Goal: Information Seeking & Learning: Understand process/instructions

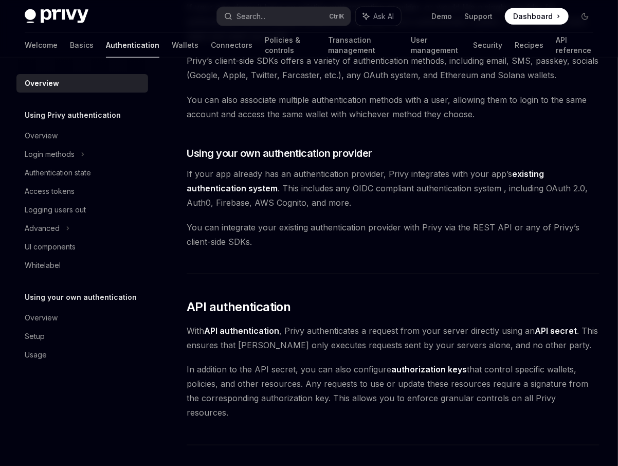
scroll to position [425, 0]
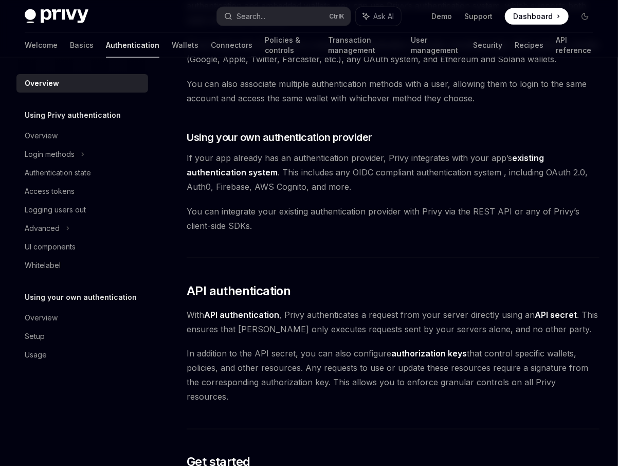
click at [541, 155] on link "existing authentication system" at bounding box center [366, 165] width 358 height 25
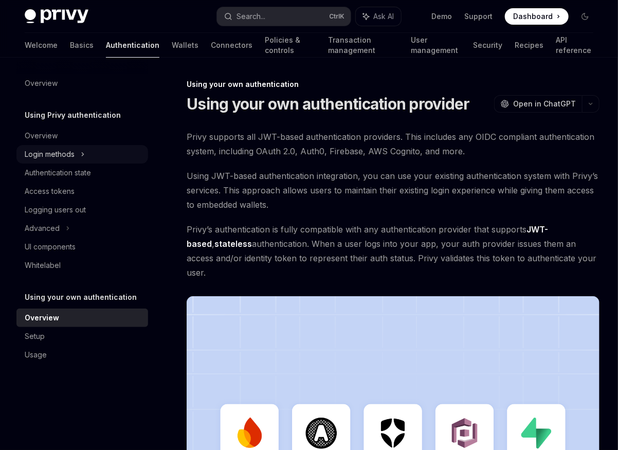
drag, startPoint x: 73, startPoint y: 151, endPoint x: 73, endPoint y: 159, distance: 7.7
click at [73, 151] on div "Login methods" at bounding box center [50, 154] width 50 height 12
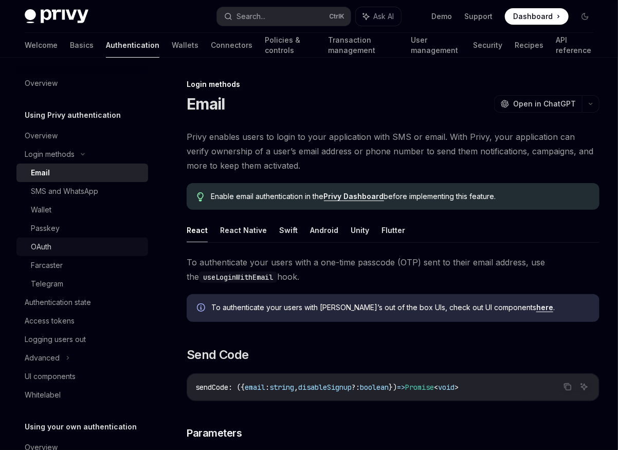
click at [60, 249] on div "OAuth" at bounding box center [86, 247] width 111 height 12
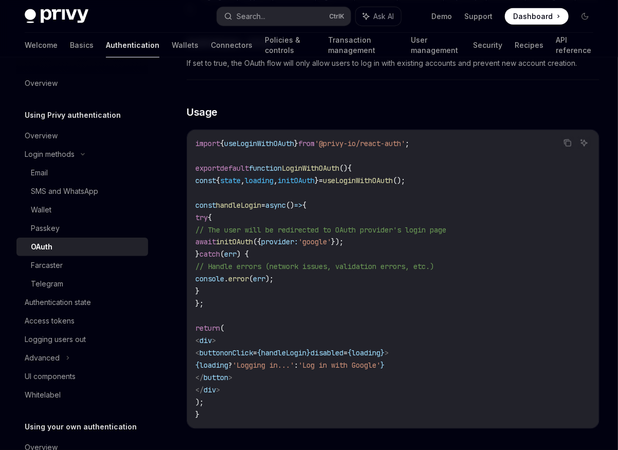
scroll to position [576, 0]
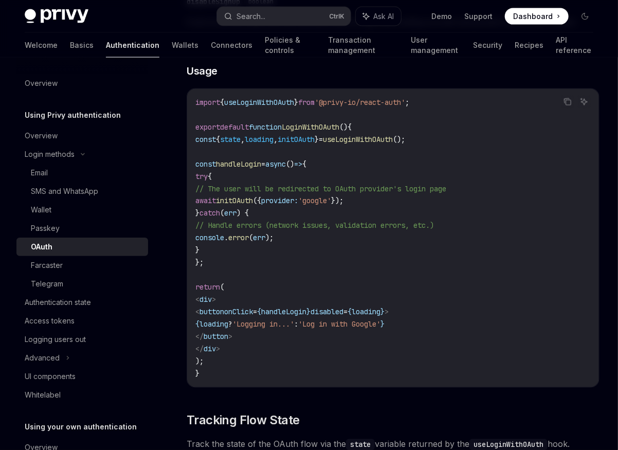
drag, startPoint x: 447, startPoint y: 186, endPoint x: 230, endPoint y: 191, distance: 216.7
click at [230, 191] on code "import { useLoginWithOAuth } from '@privy-io/react-auth' ; export default funct…" at bounding box center [394, 238] width 396 height 284
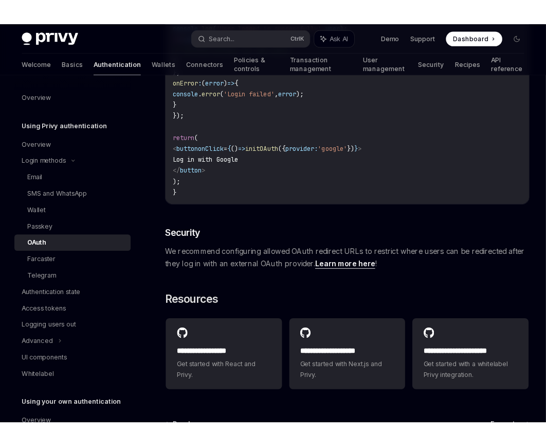
scroll to position [1976, 0]
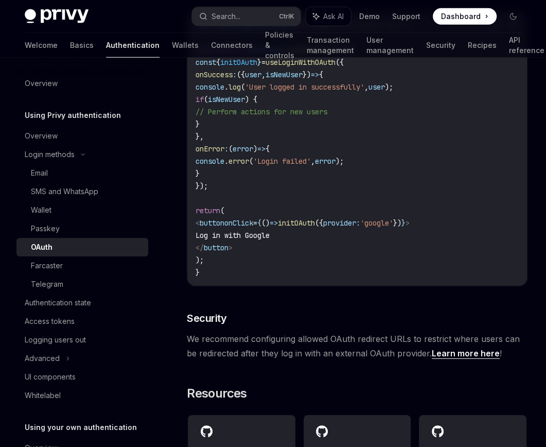
type textarea "*"
